Goal: Task Accomplishment & Management: Use online tool/utility

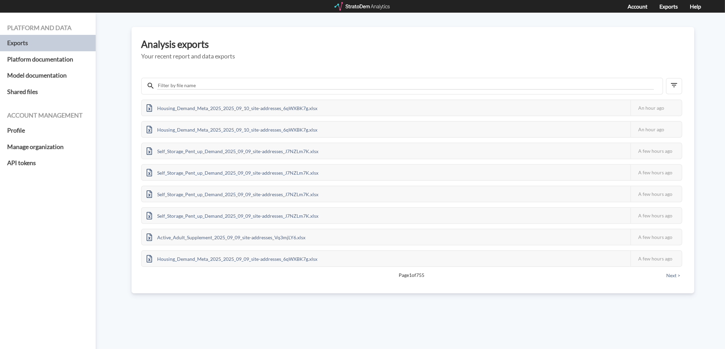
click at [371, 6] on div at bounding box center [363, 6] width 56 height 9
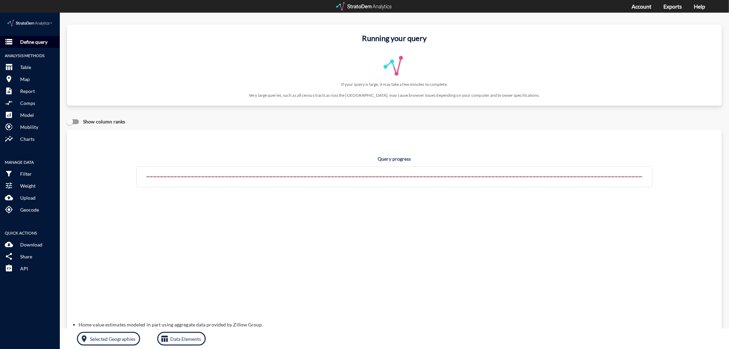
click button "storage Define query"
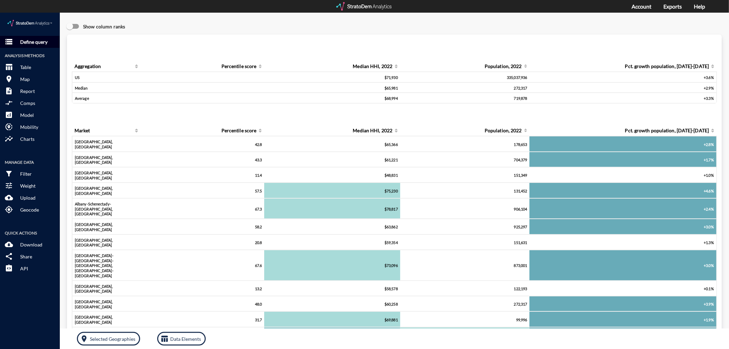
click button "storage Define query"
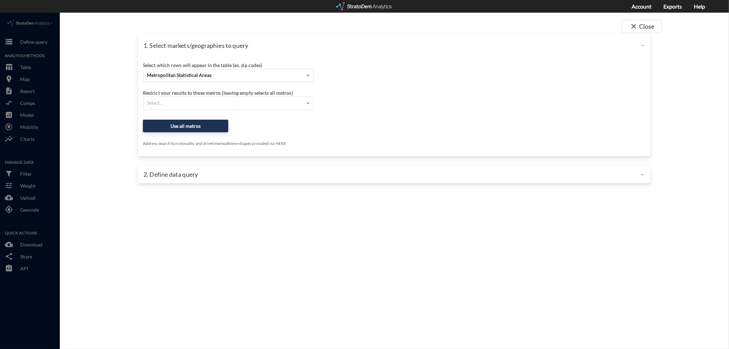
click span "Metropolitan Statistical Areas"
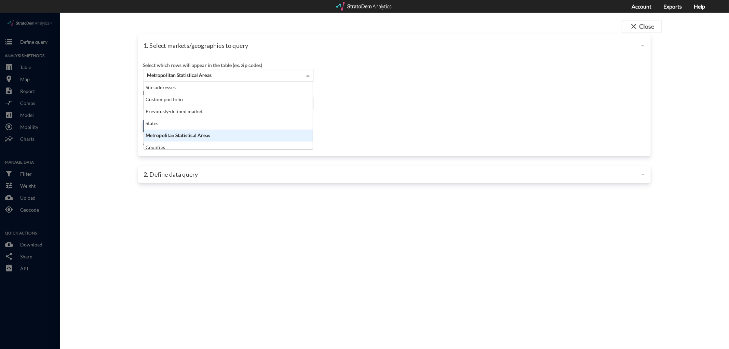
scroll to position [62, 165]
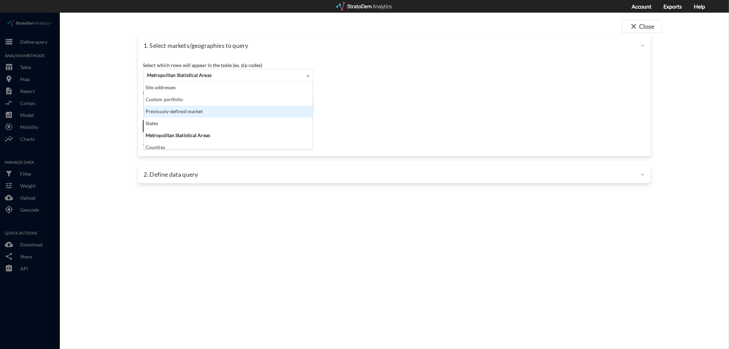
click div "Previously-defined market"
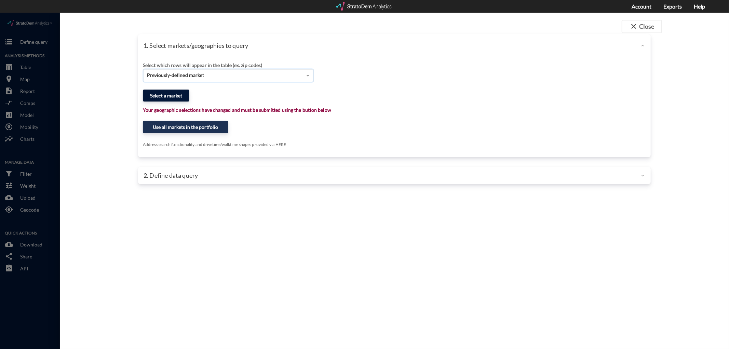
click button "Select a market"
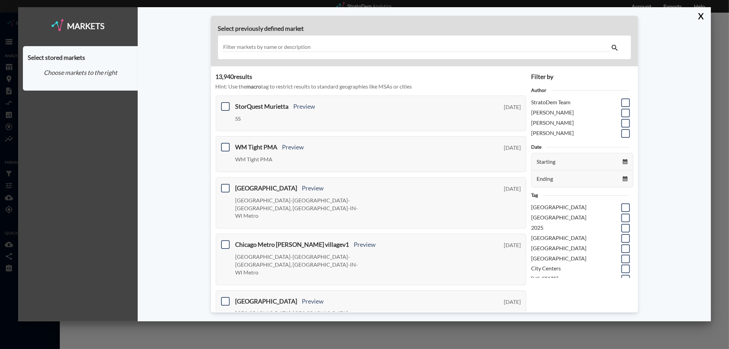
click at [274, 50] on input "text" at bounding box center [417, 47] width 388 height 9
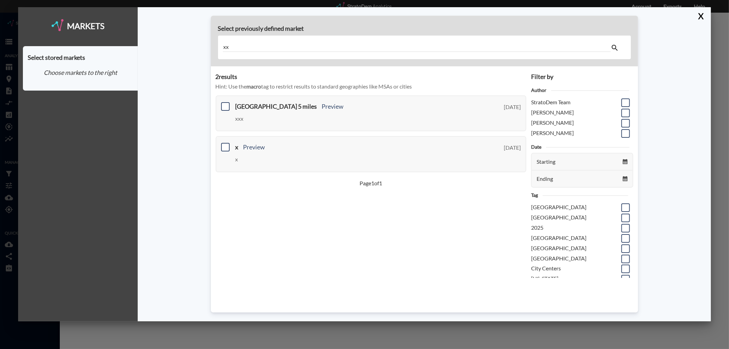
type input "x"
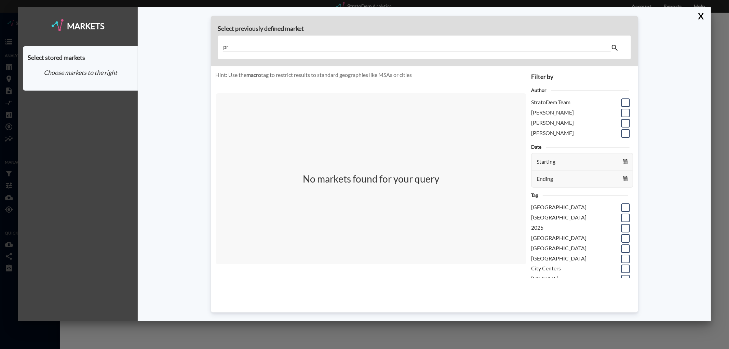
type input "p"
type input "r"
